Goal: Find specific page/section: Find specific page/section

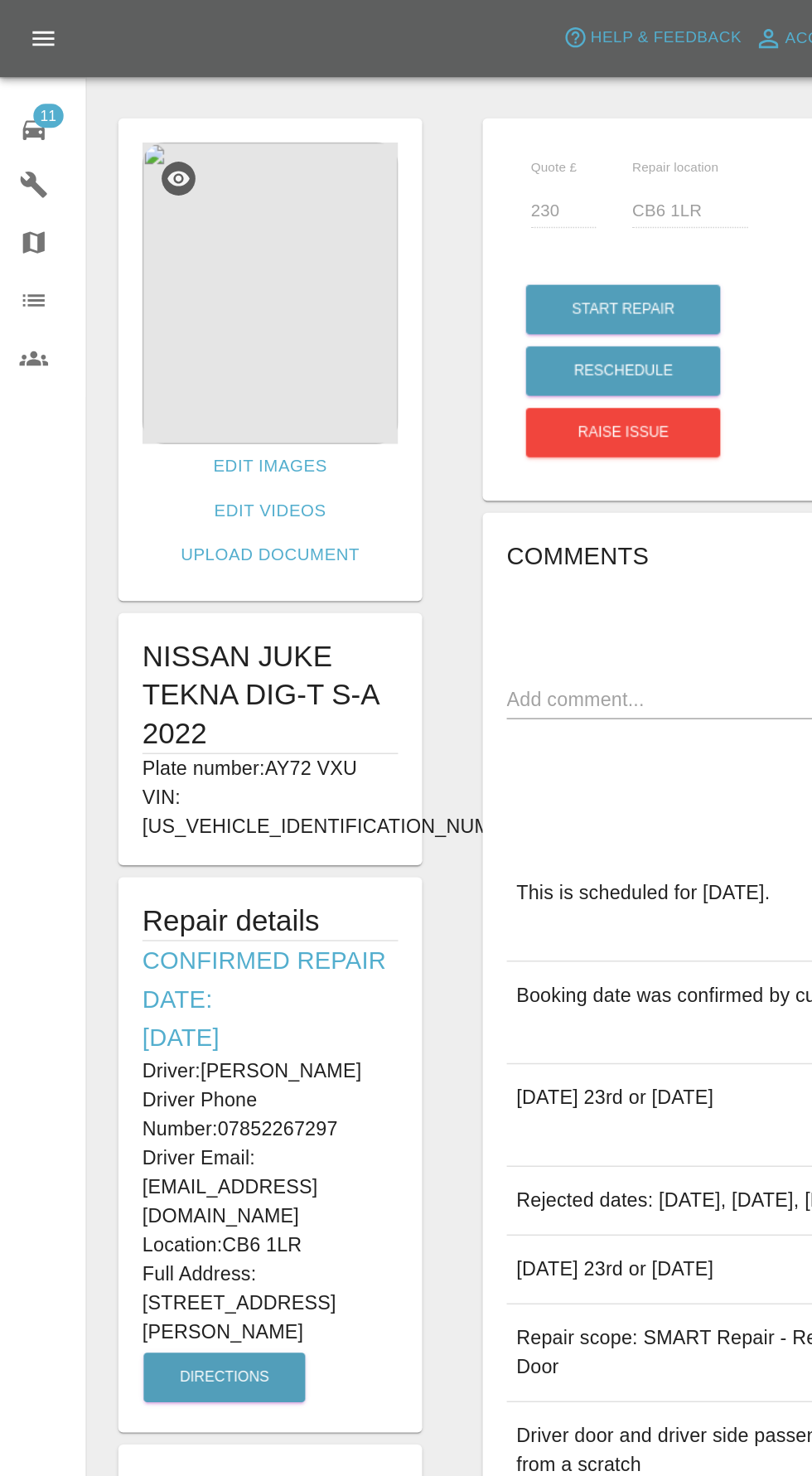
click at [24, 82] on span "11" at bounding box center [32, 80] width 20 height 17
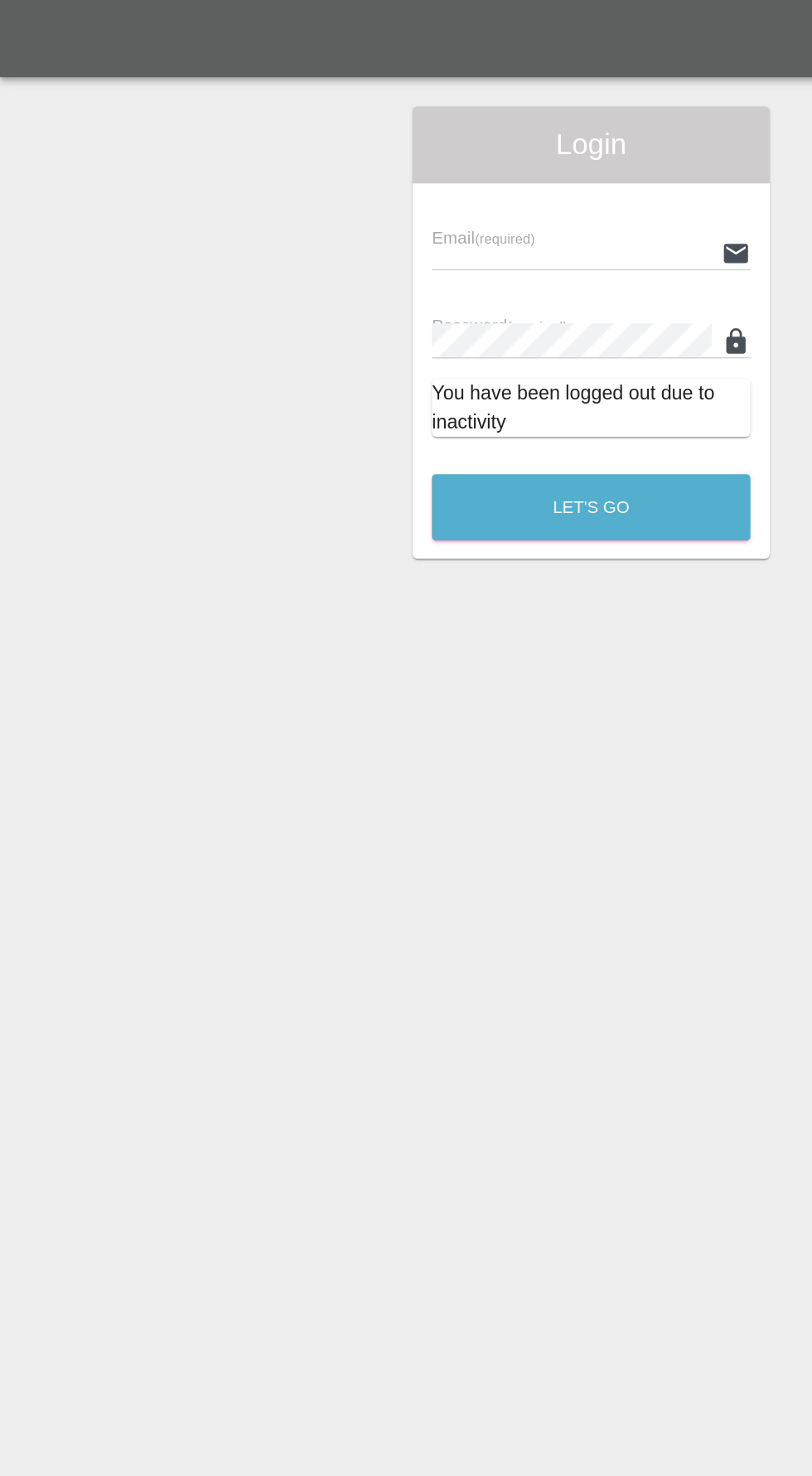
click at [299, 173] on input "text" at bounding box center [393, 174] width 192 height 24
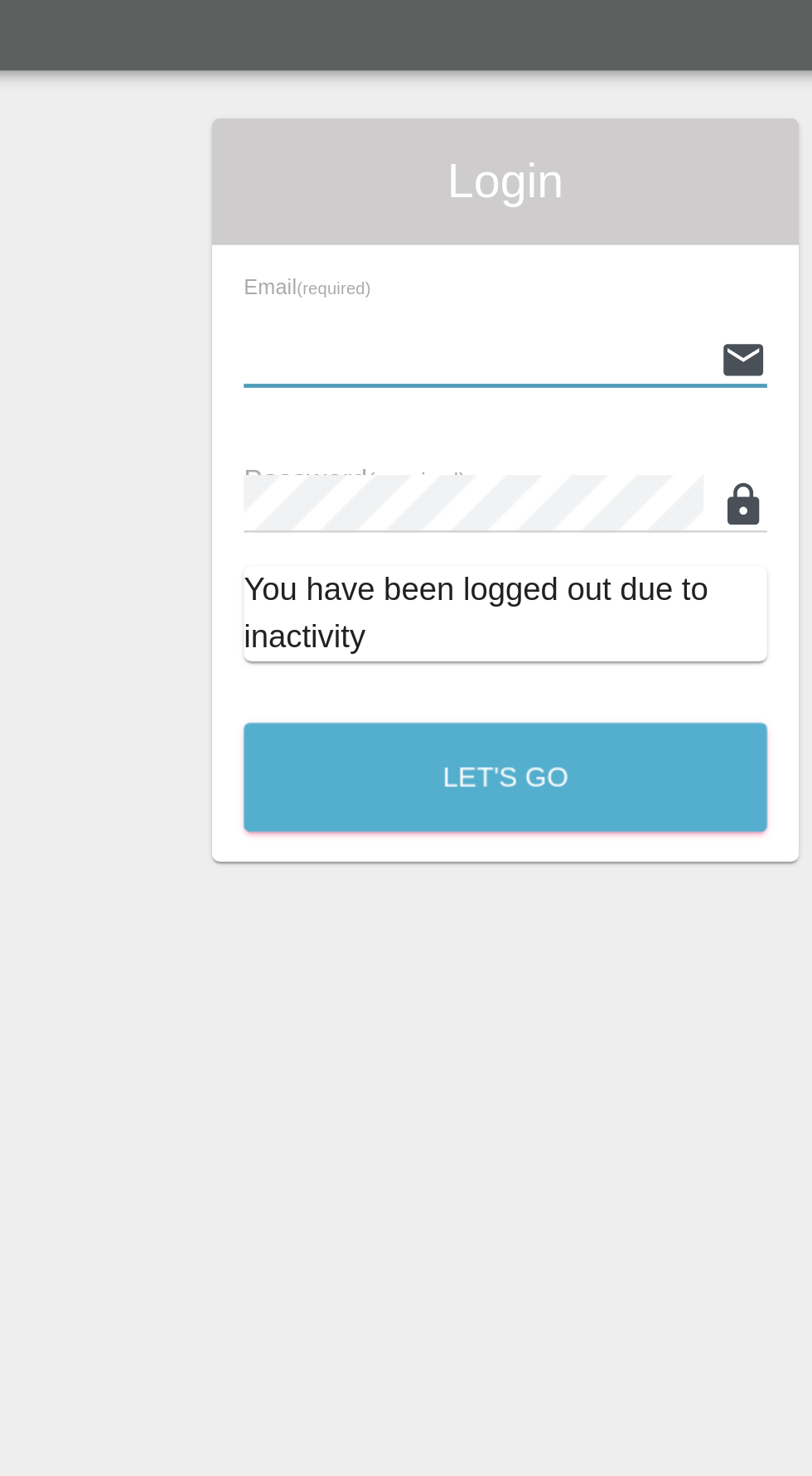
type input "[EMAIL_ADDRESS][DOMAIN_NAME]"
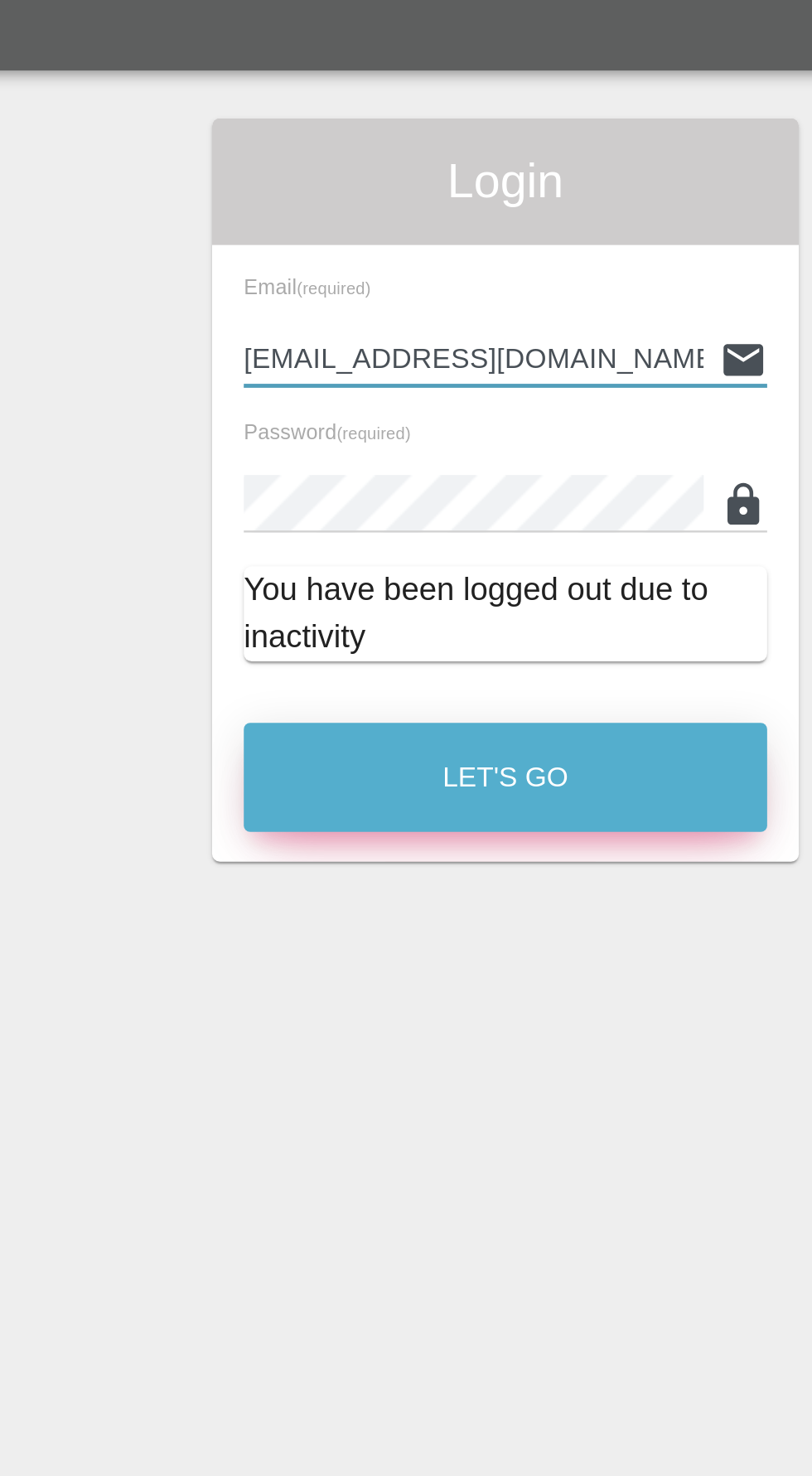
click at [413, 362] on button "Let's Go" at bounding box center [406, 348] width 218 height 45
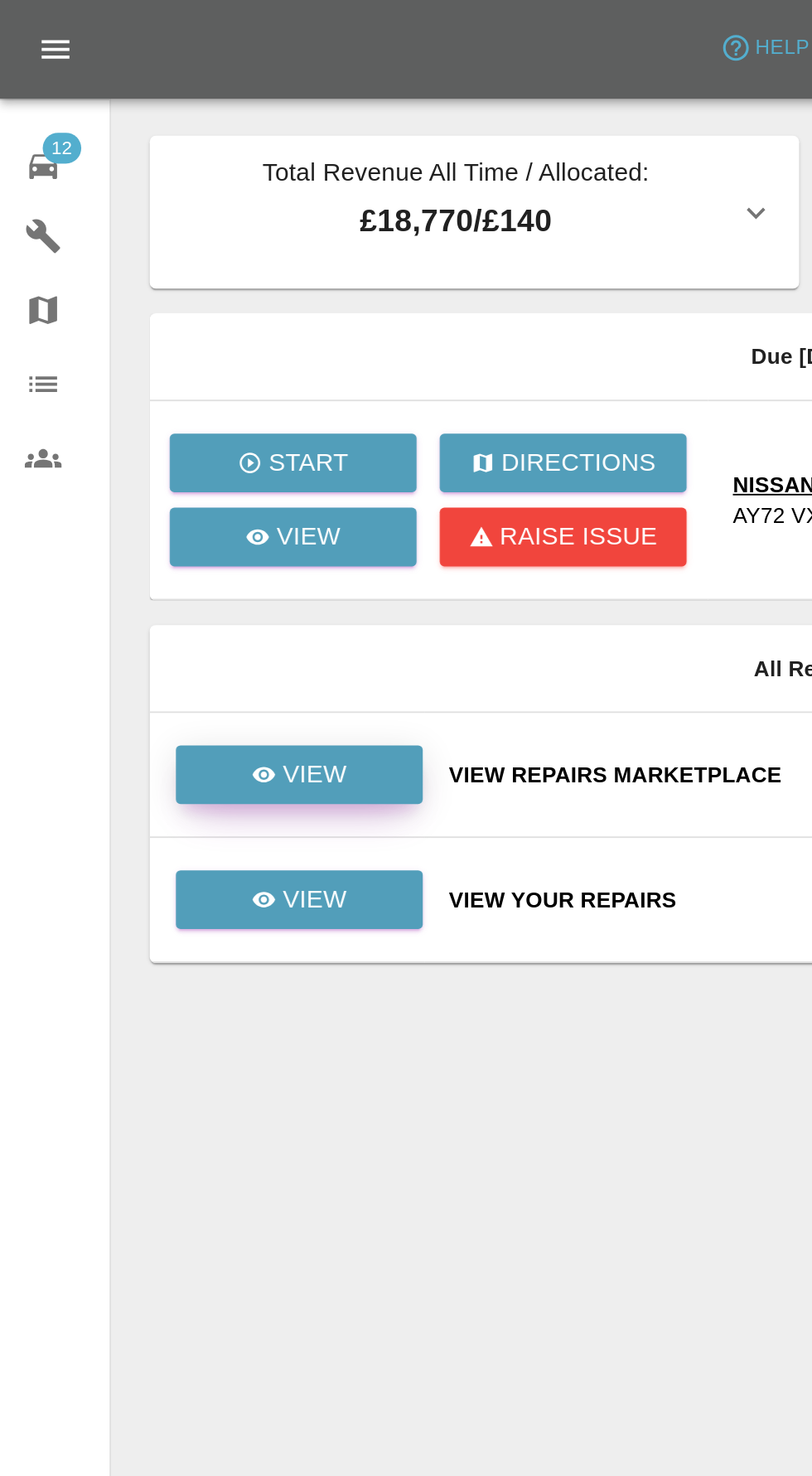
click at [219, 415] on link "View" at bounding box center [160, 416] width 132 height 31
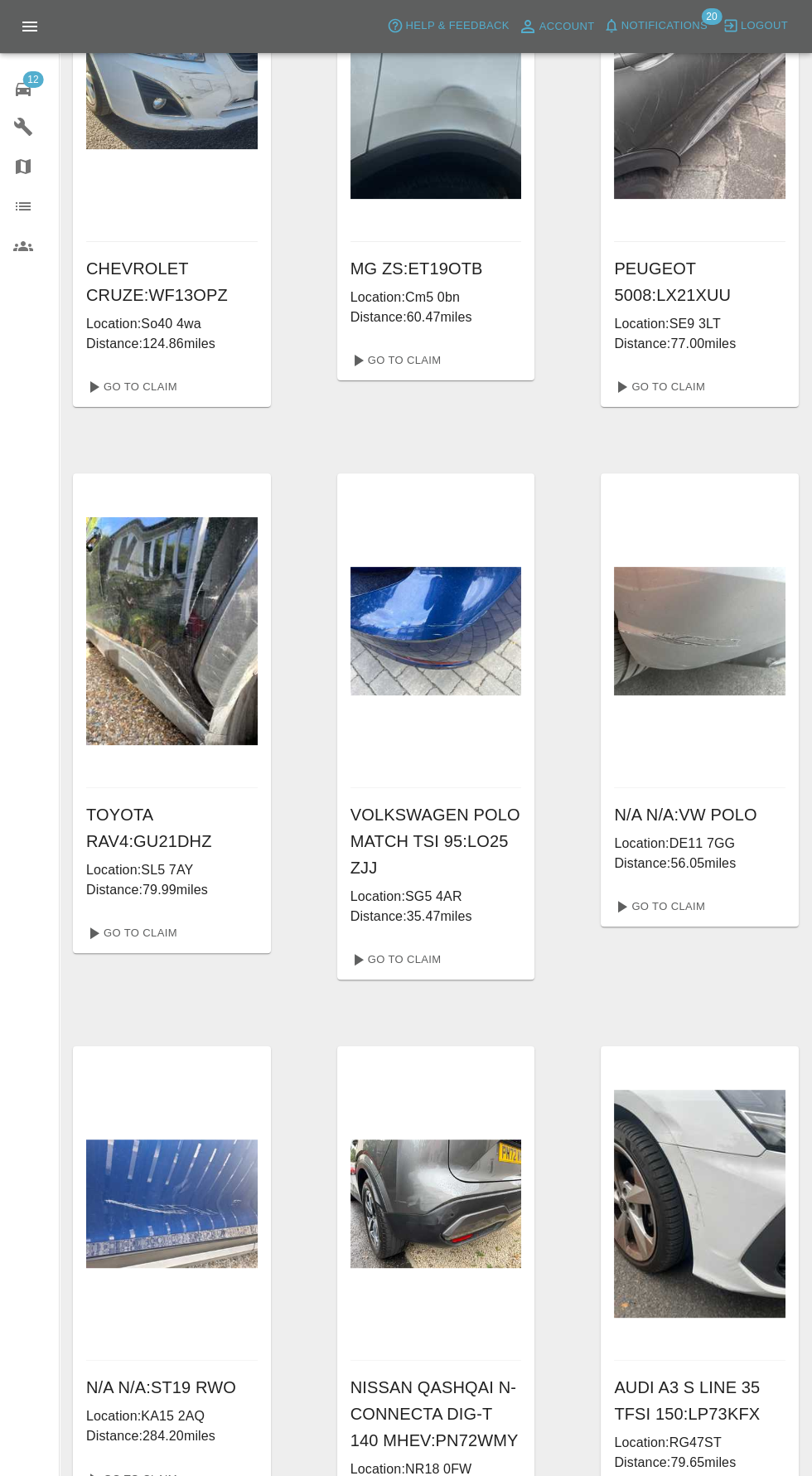
scroll to position [715, 0]
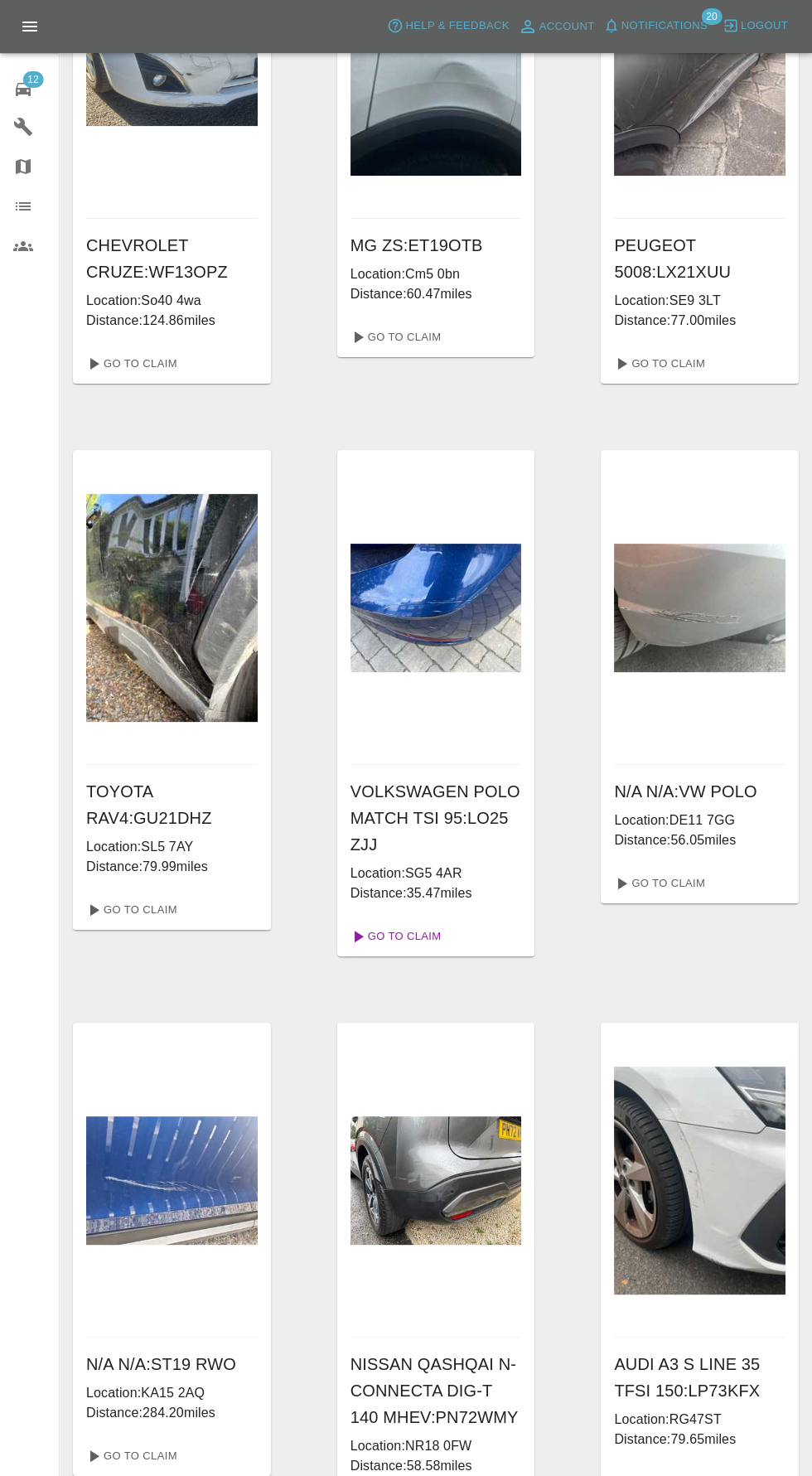
click at [433, 936] on link "Go To Claim" at bounding box center [395, 936] width 102 height 27
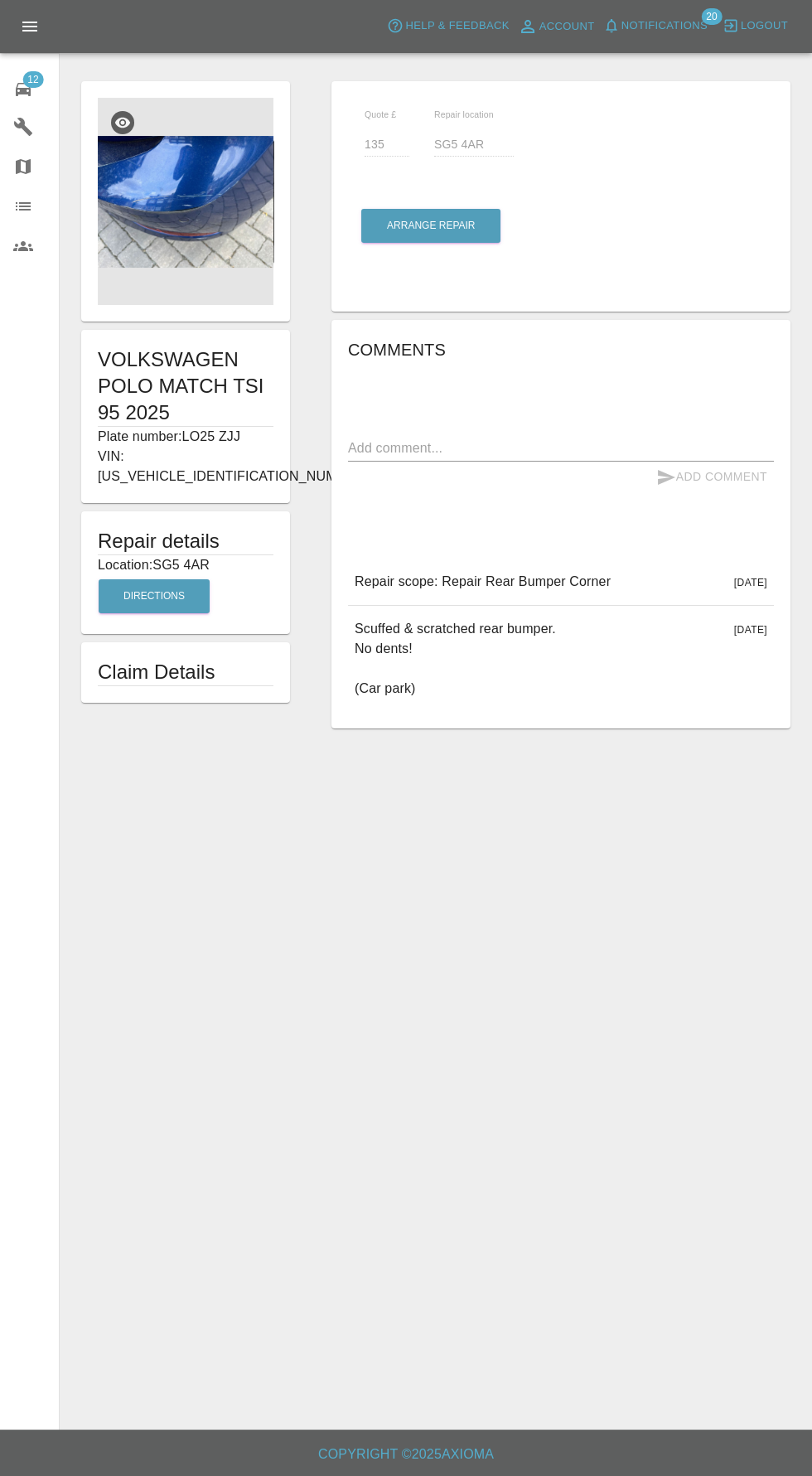
click at [133, 223] on img at bounding box center [186, 202] width 176 height 207
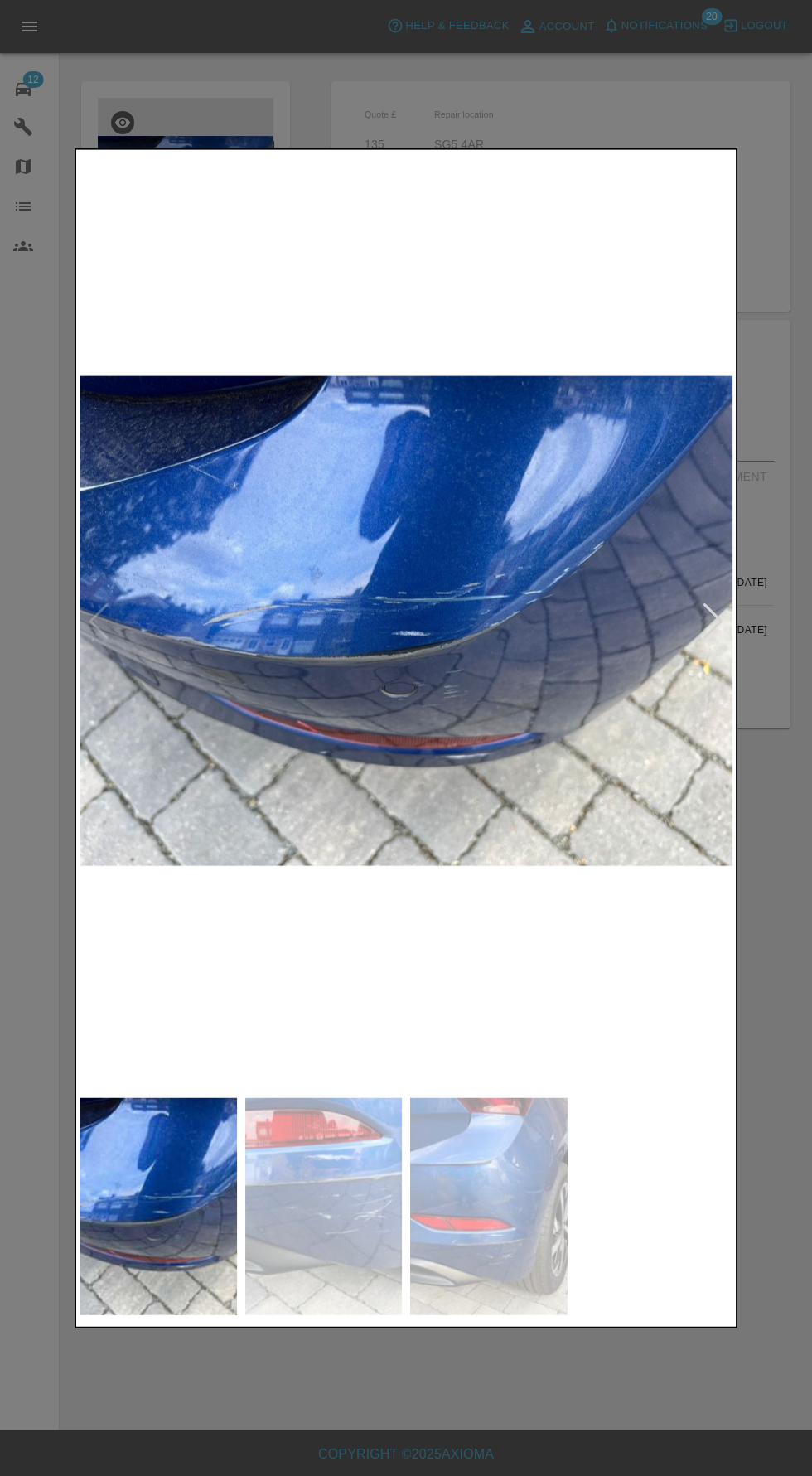
click at [356, 1292] on img at bounding box center [324, 1207] width 157 height 218
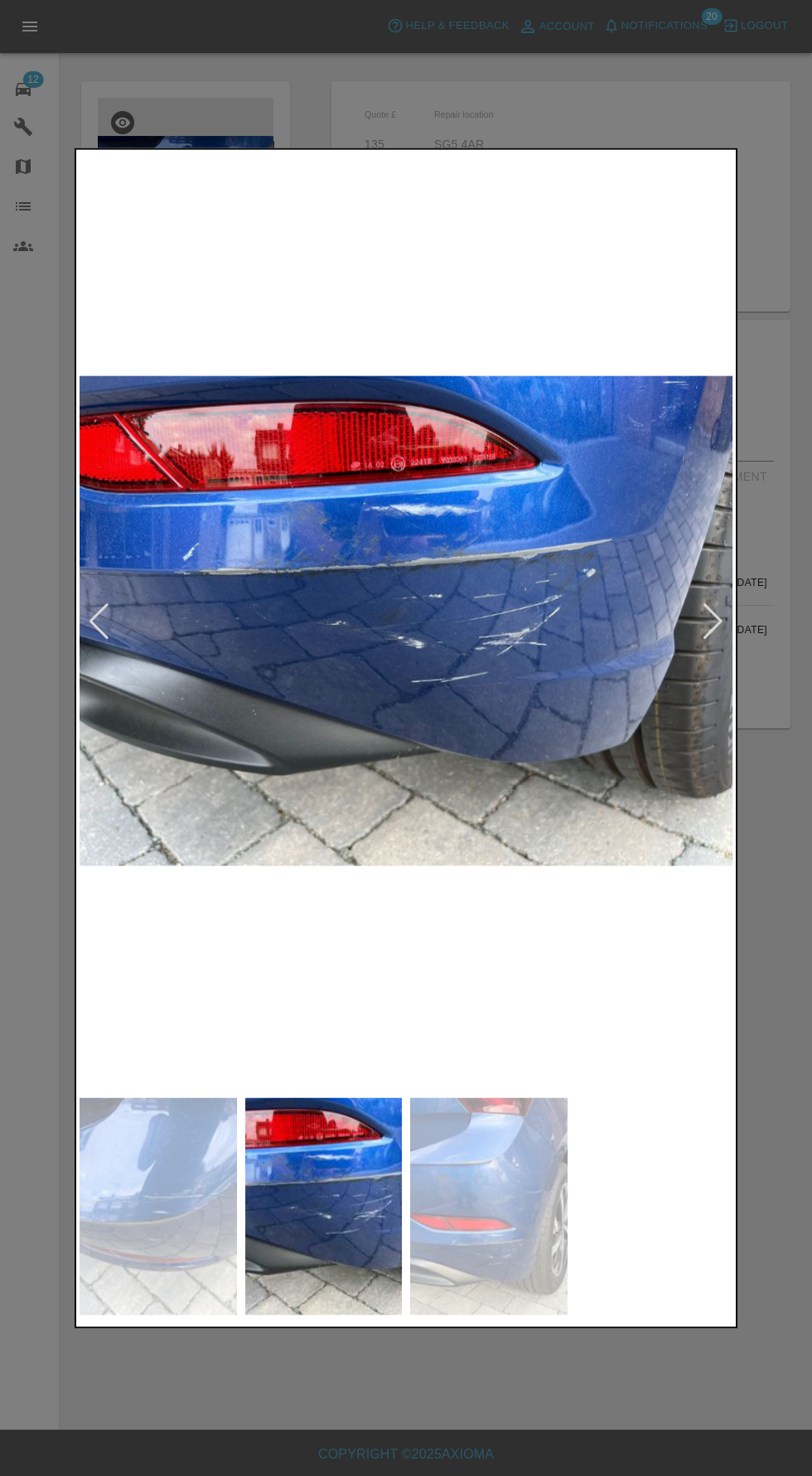
click at [508, 1265] on img at bounding box center [488, 1207] width 157 height 218
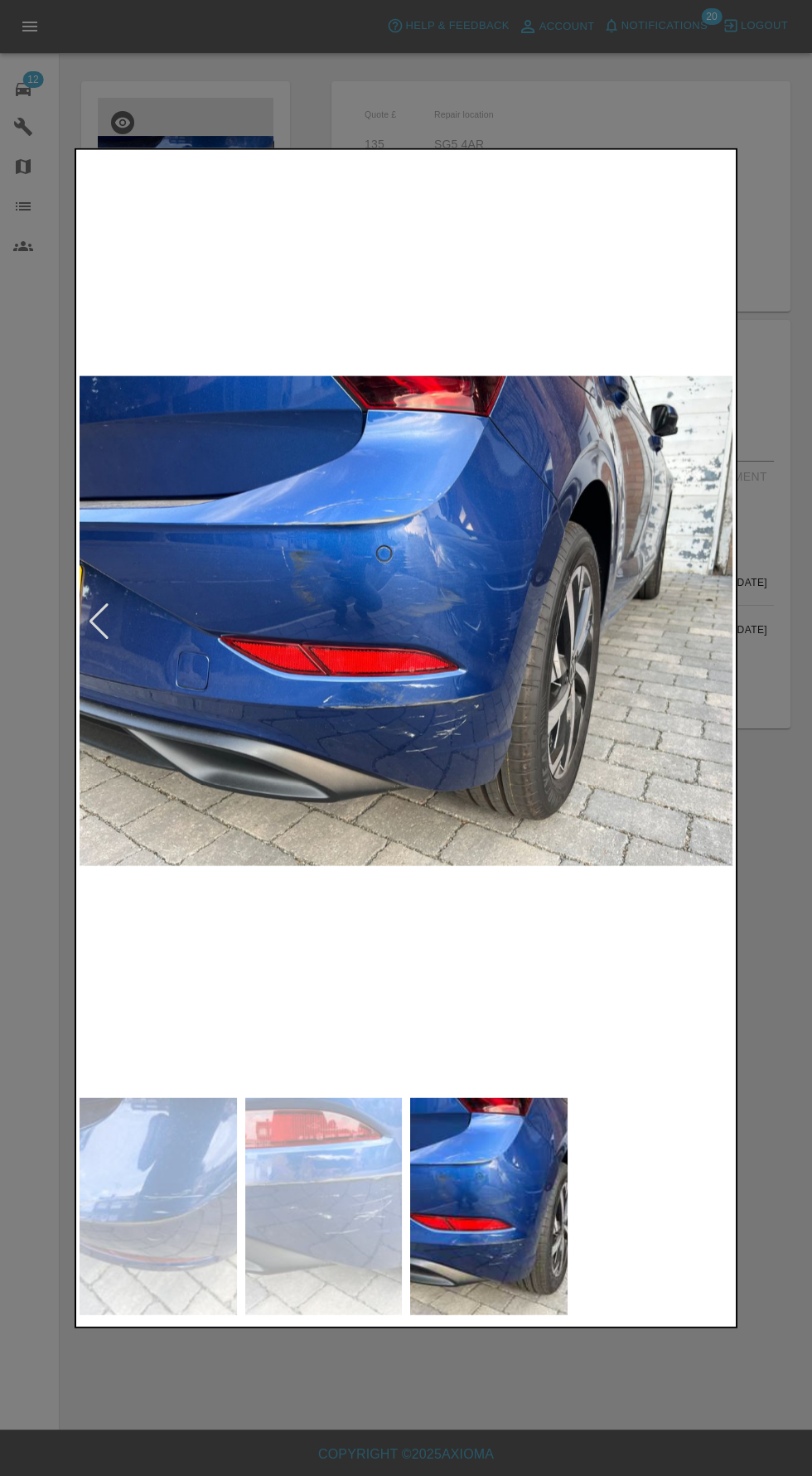
click at [302, 1475] on div at bounding box center [406, 738] width 812 height 1476
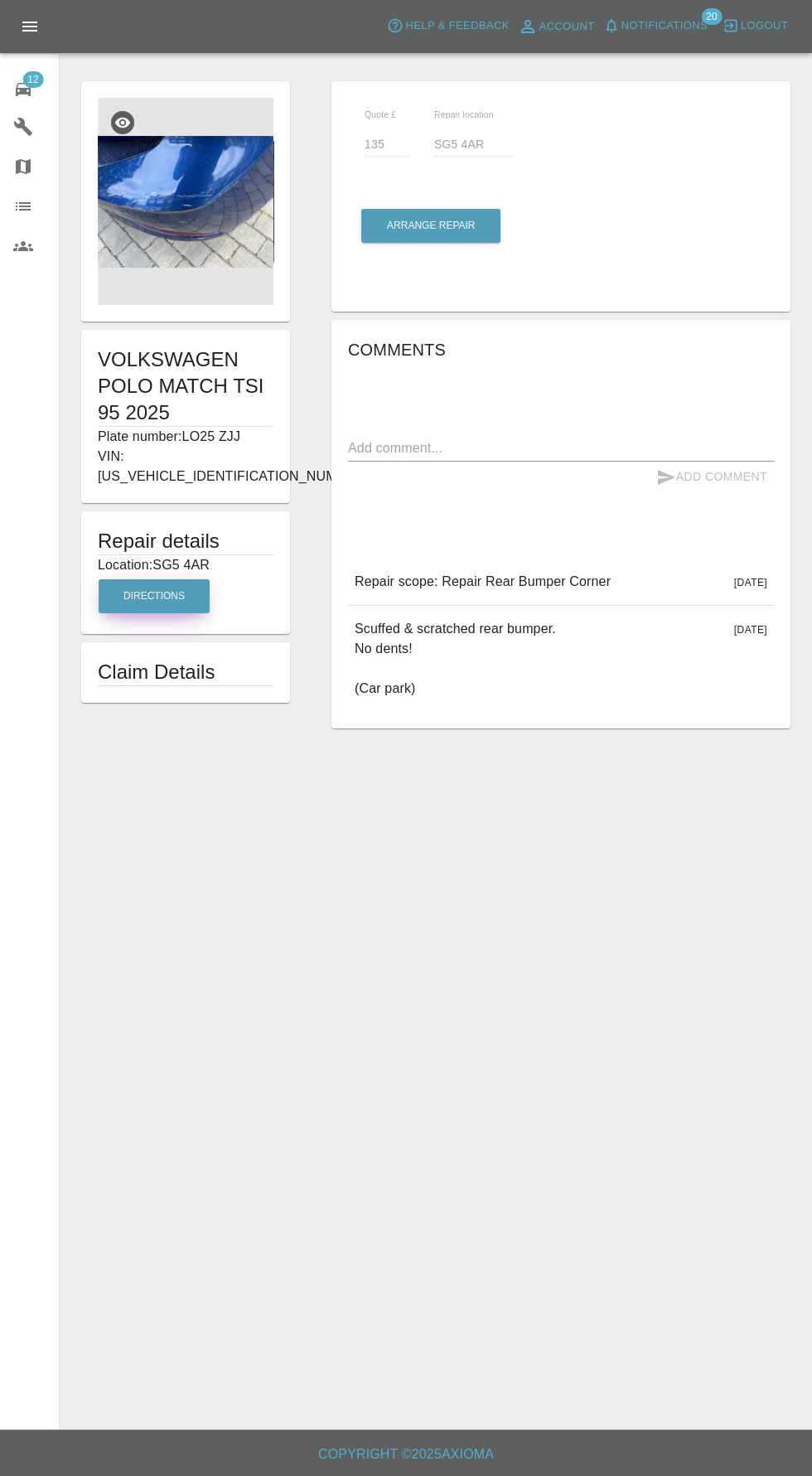
click at [135, 579] on button "Directions" at bounding box center [154, 596] width 111 height 34
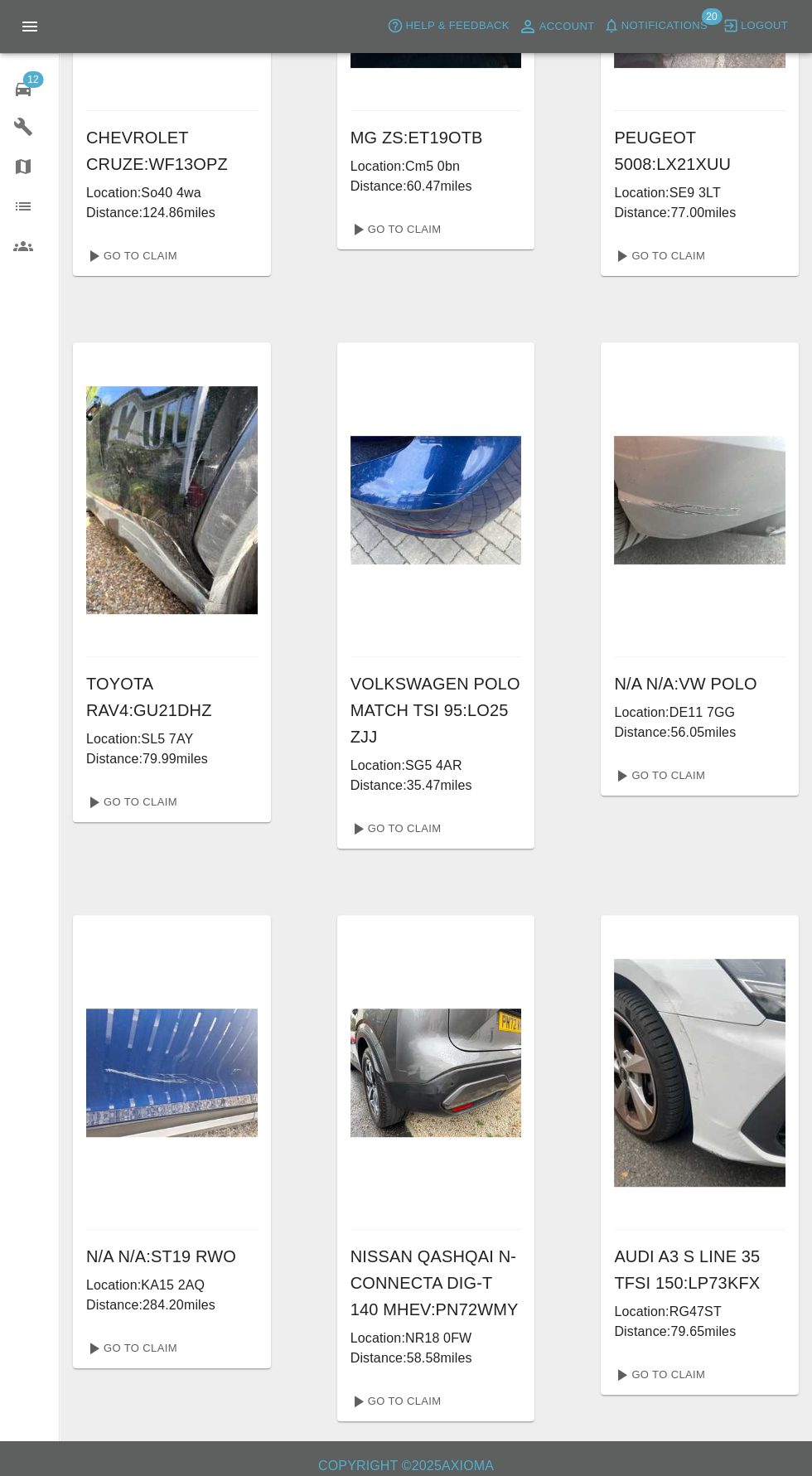
scroll to position [824, 0]
